Goal: Navigation & Orientation: Understand site structure

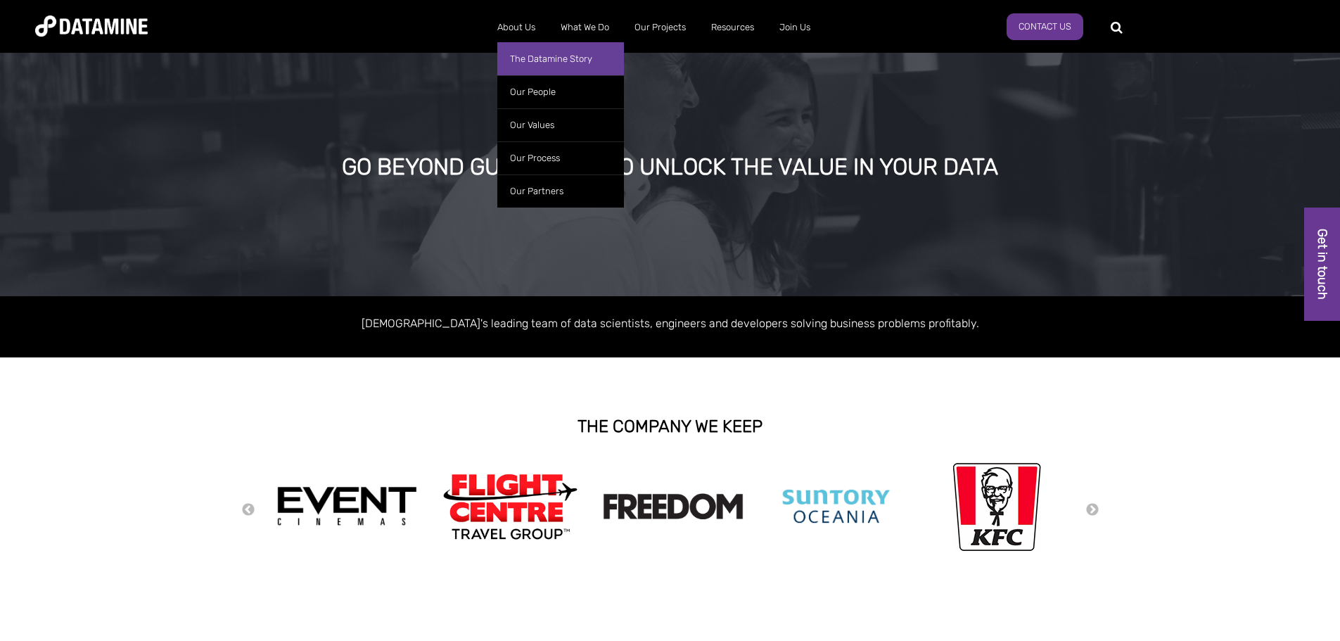
click at [521, 54] on link "The Datamine Story" at bounding box center [560, 58] width 127 height 33
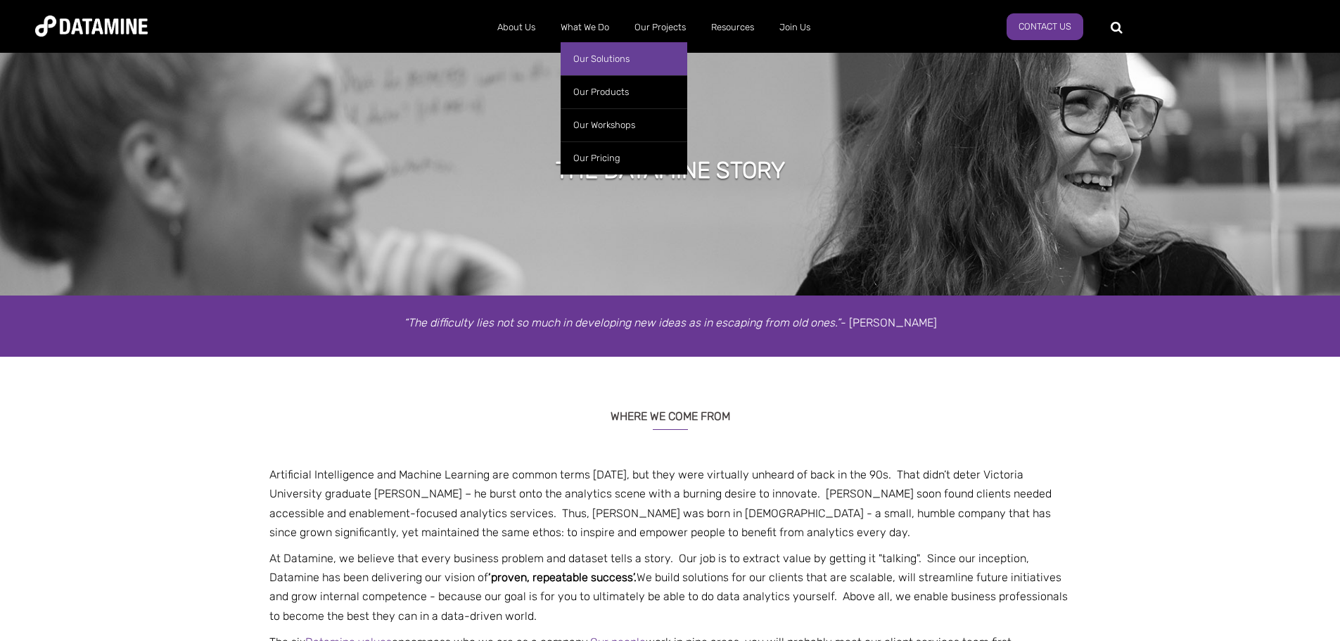
click at [607, 51] on link "Our Solutions" at bounding box center [624, 58] width 127 height 33
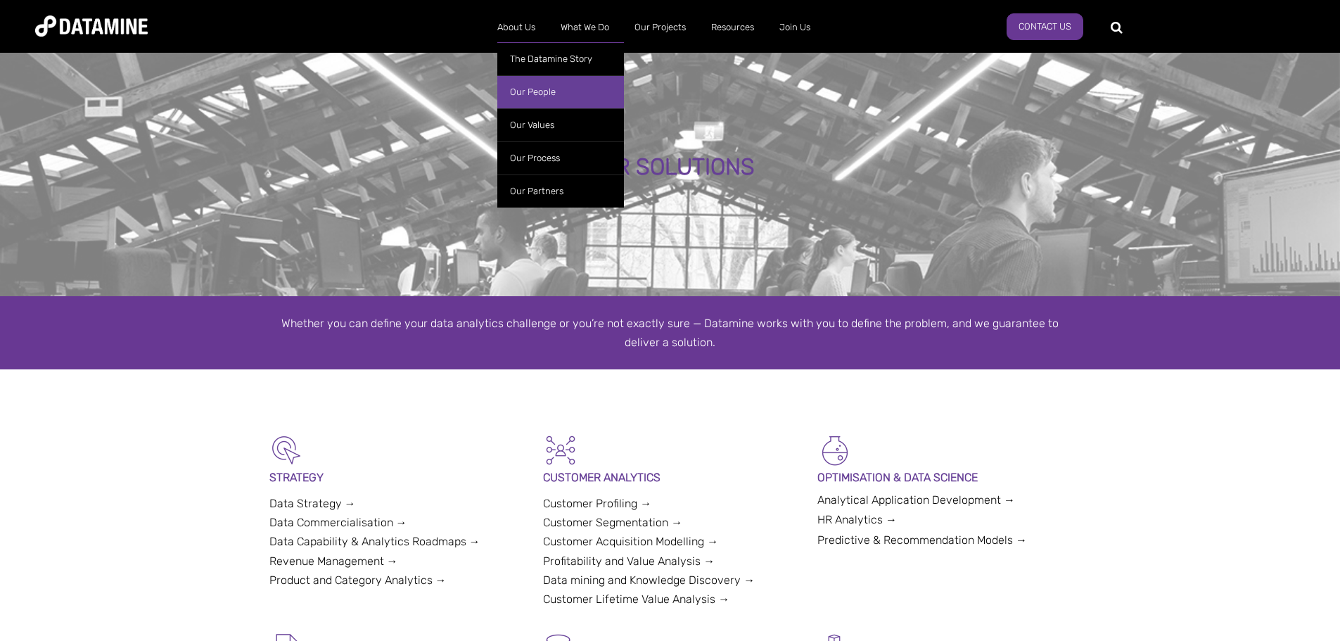
click at [537, 93] on link "Our People" at bounding box center [560, 91] width 127 height 33
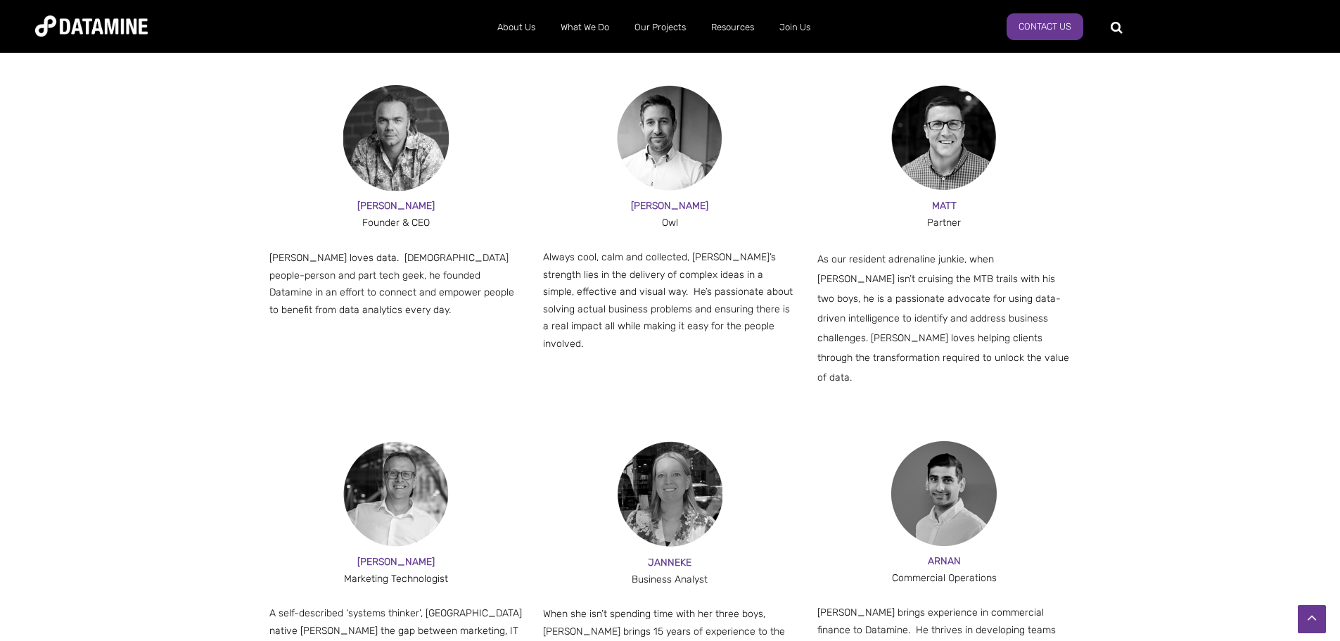
scroll to position [774, 0]
